Goal: Navigation & Orientation: Find specific page/section

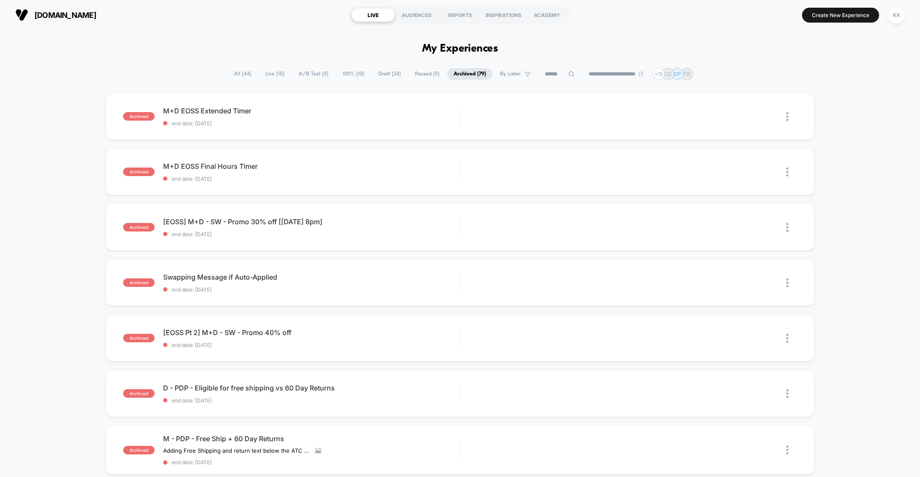
click at [75, 17] on span "[DOMAIN_NAME]" at bounding box center [66, 15] width 62 height 9
click at [310, 74] on span "A/B Test ( 5 )" at bounding box center [313, 74] width 43 height 12
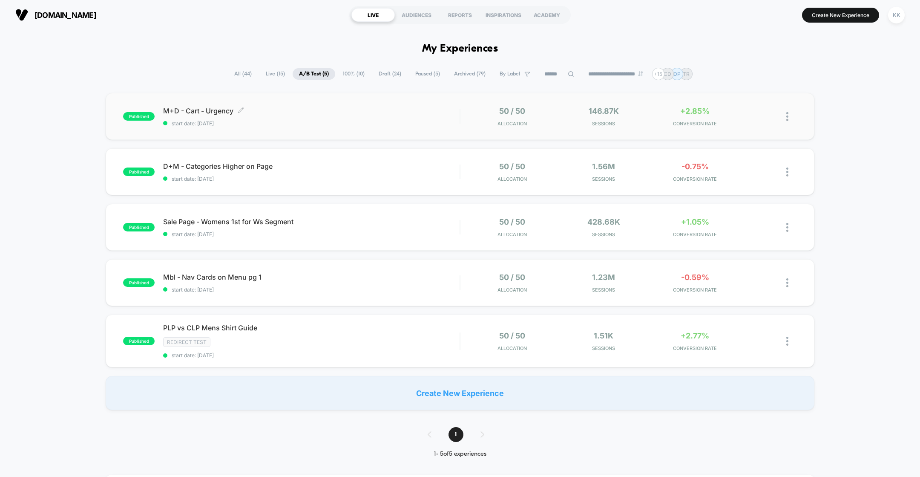
click at [366, 111] on span "M+D - Cart - Urgency Click to edit experience details" at bounding box center [311, 111] width 297 height 9
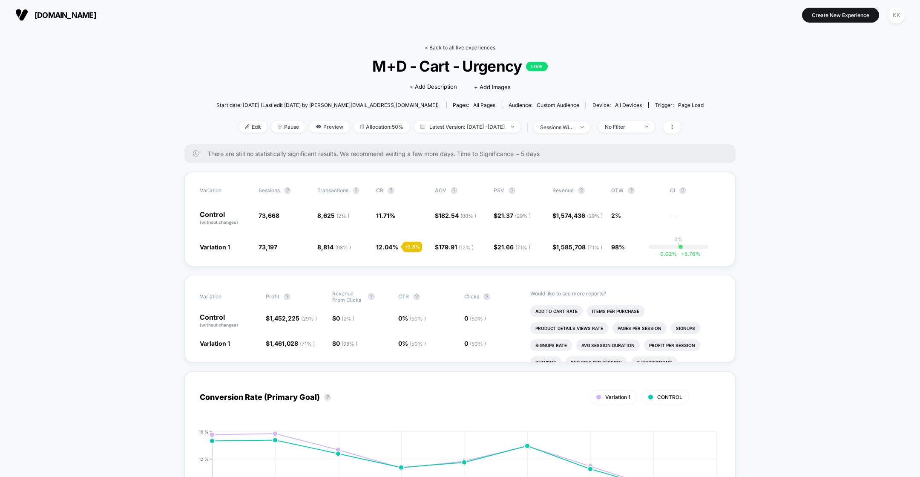
click at [439, 46] on link "< Back to all live experiences" at bounding box center [460, 47] width 71 height 6
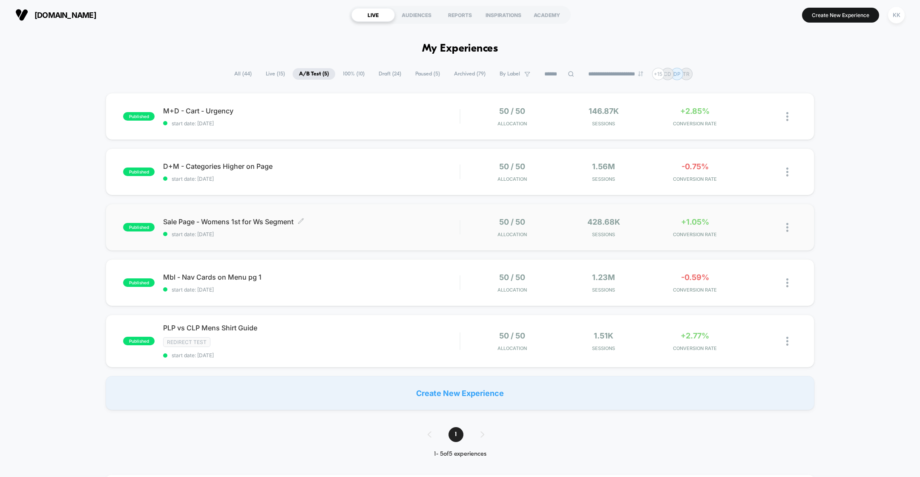
click at [349, 228] on div "Sale Page - Womens 1st for Ws Segment Click to edit experience details Click to…" at bounding box center [311, 227] width 297 height 20
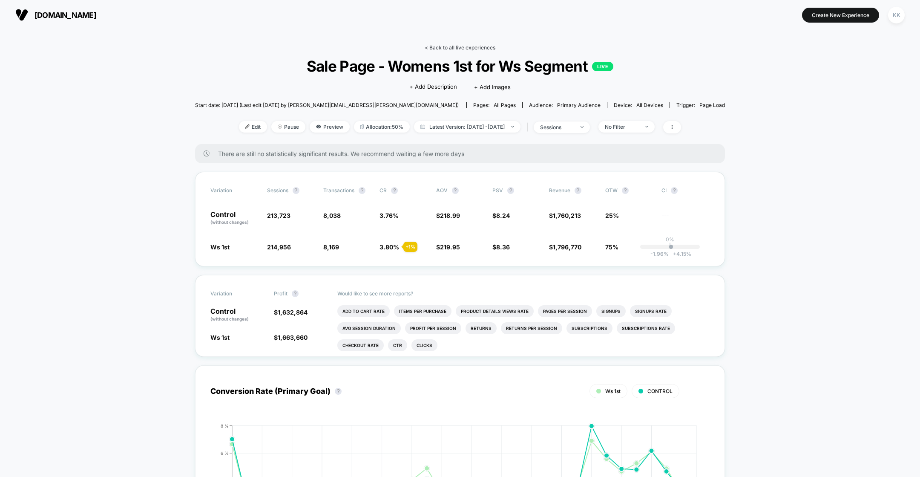
click at [445, 46] on link "< Back to all live experiences" at bounding box center [460, 47] width 71 height 6
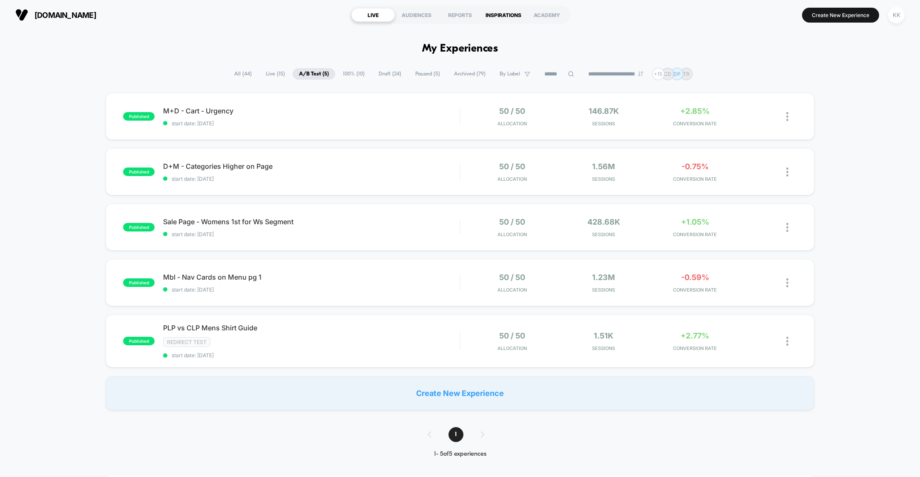
click at [514, 14] on div "INSPIRATIONS" at bounding box center [503, 15] width 43 height 14
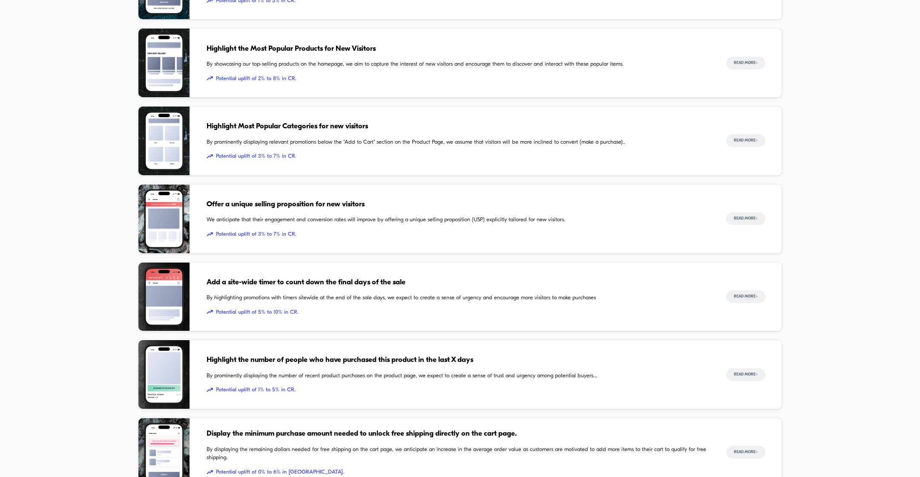
scroll to position [124, 0]
